Goal: Complete application form

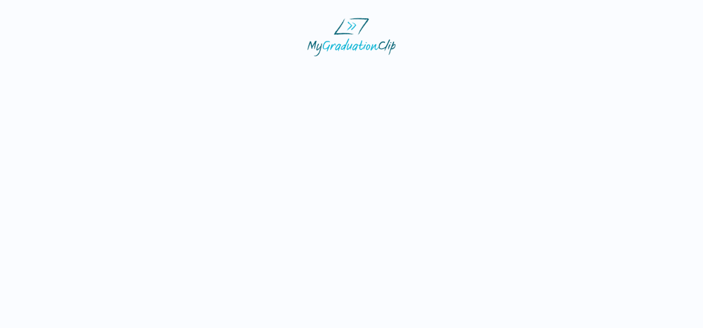
select select "**********"
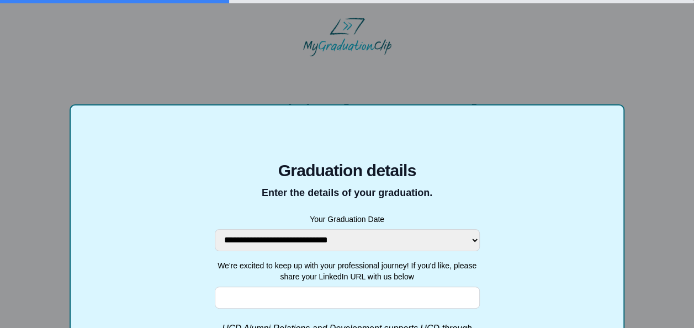
scroll to position [110, 0]
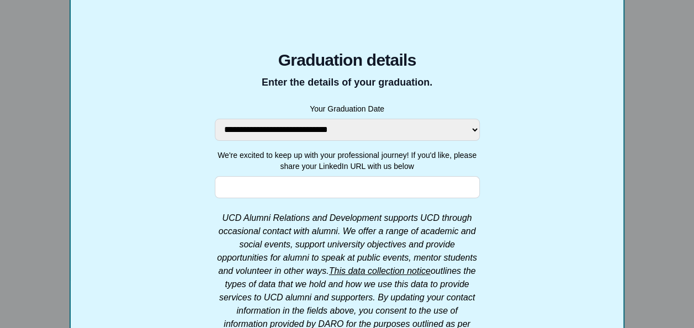
click at [382, 187] on input "We're excited to keep up with your professional journey! If you'd like, please …" at bounding box center [347, 187] width 265 height 22
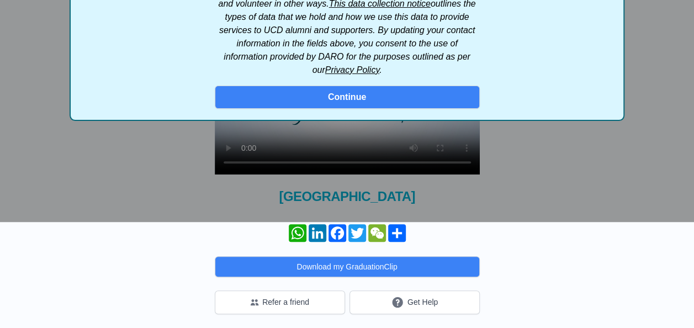
scroll to position [109, 0]
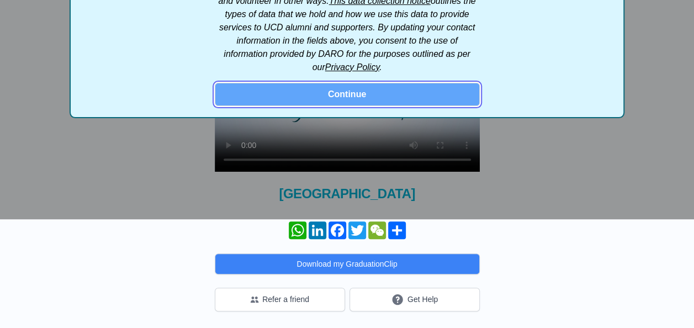
click at [348, 93] on button "Continue" at bounding box center [347, 94] width 265 height 23
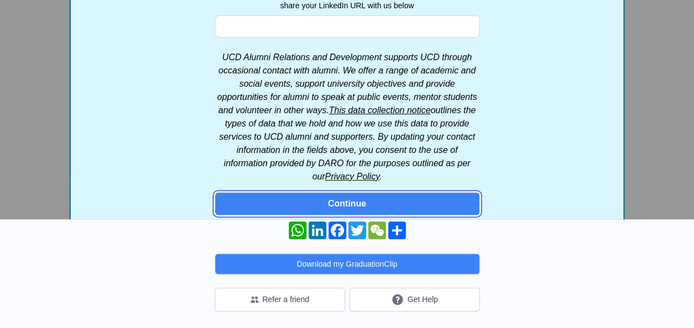
scroll to position [161, 0]
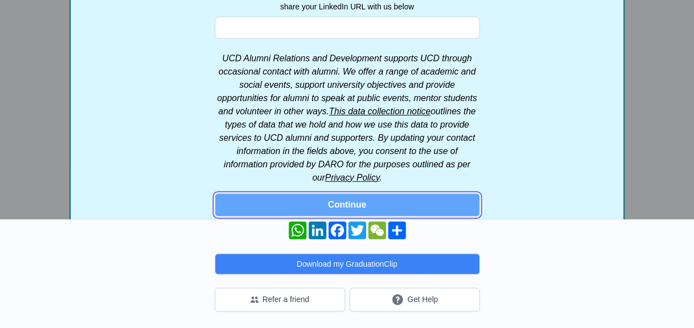
click at [387, 203] on button "Continue" at bounding box center [347, 204] width 265 height 23
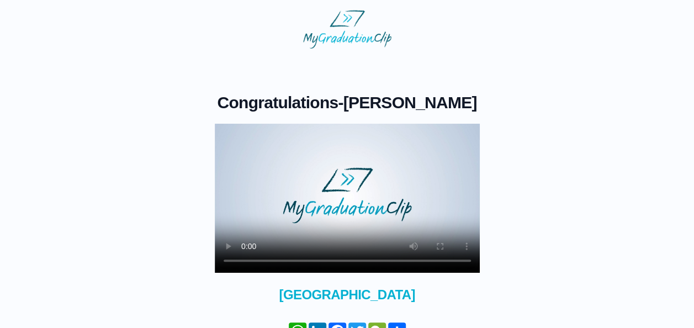
scroll to position [0, 0]
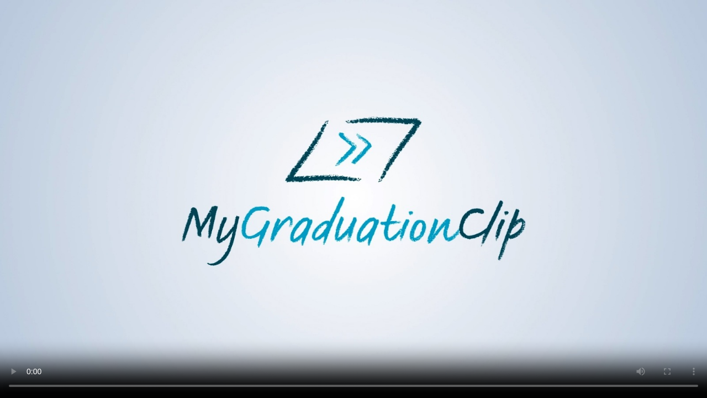
click at [414, 207] on video at bounding box center [353, 199] width 707 height 398
click at [202, 167] on video at bounding box center [353, 199] width 707 height 398
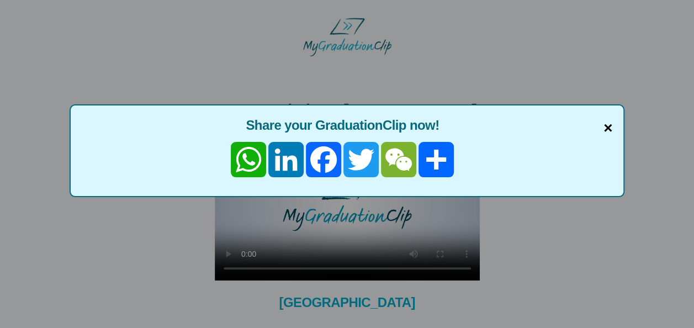
click at [604, 124] on span "×" at bounding box center [608, 128] width 9 height 23
